Goal: Navigation & Orientation: Find specific page/section

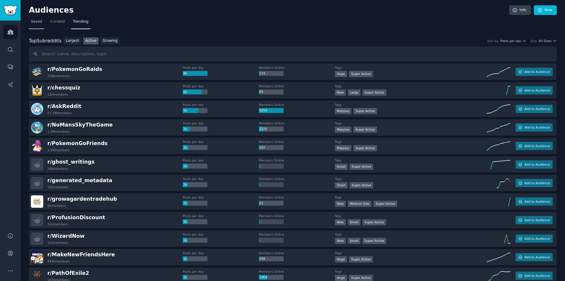
click at [37, 22] on span "Saved" at bounding box center [36, 21] width 11 height 5
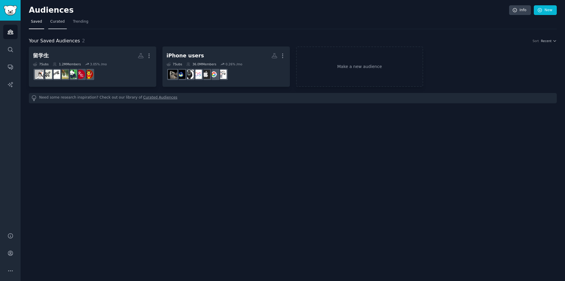
click at [60, 21] on span "Curated" at bounding box center [57, 21] width 14 height 5
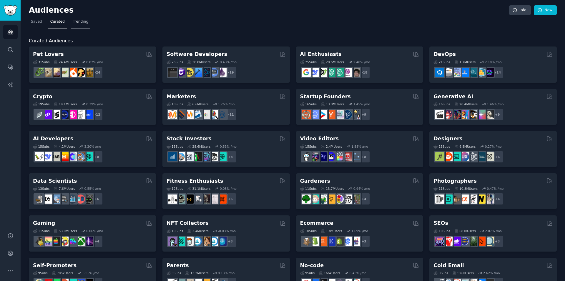
click at [82, 24] on link "Trending" at bounding box center [80, 23] width 19 height 12
